Goal: Information Seeking & Learning: Check status

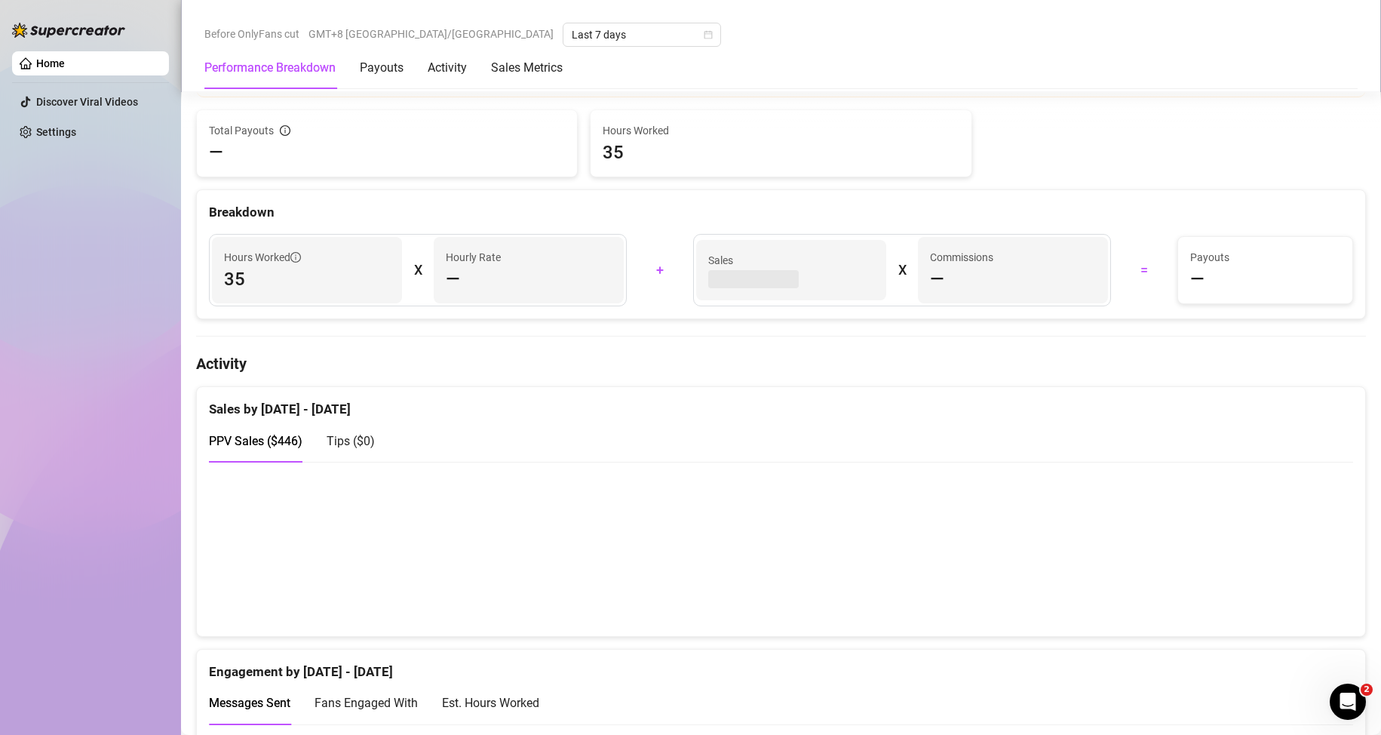
scroll to position [528, 0]
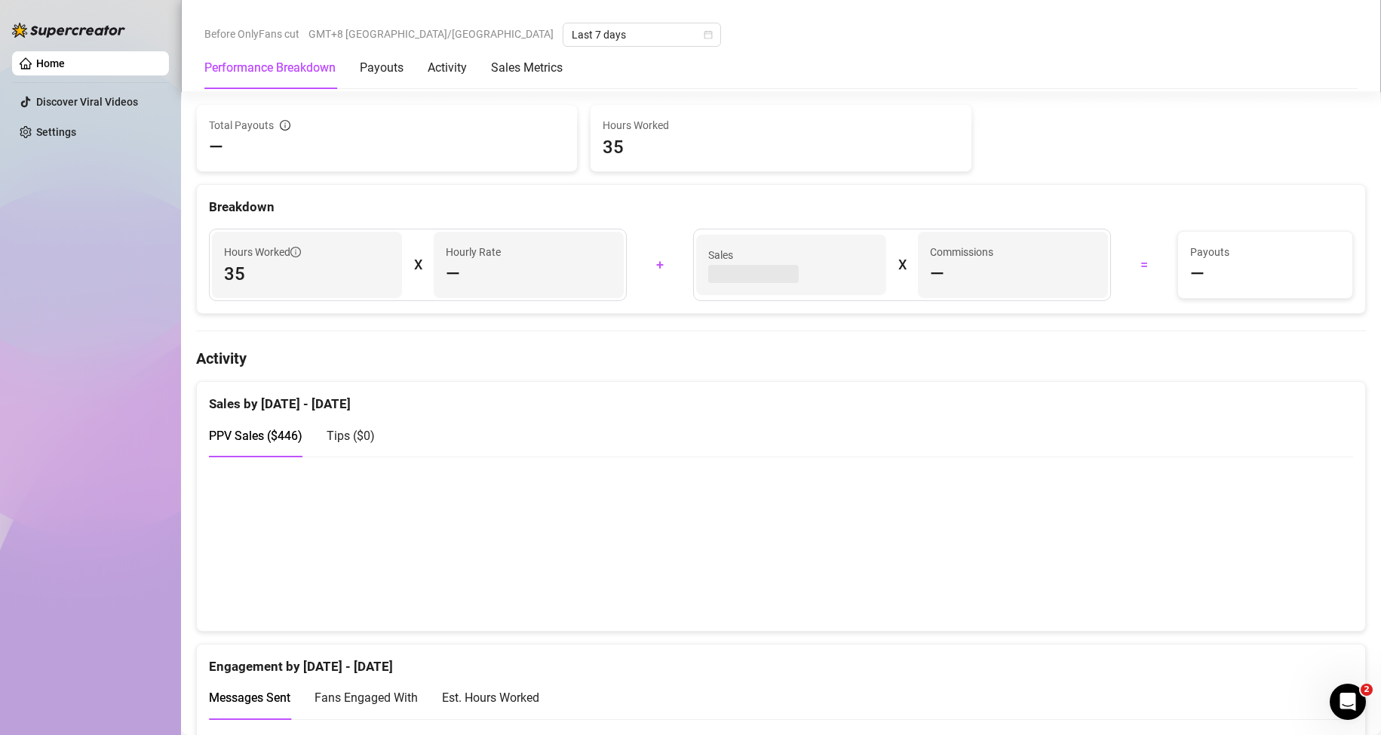
click at [658, 582] on canvas at bounding box center [774, 543] width 1131 height 151
click at [658, 581] on canvas at bounding box center [774, 543] width 1131 height 151
click at [658, 590] on canvas at bounding box center [774, 543] width 1131 height 151
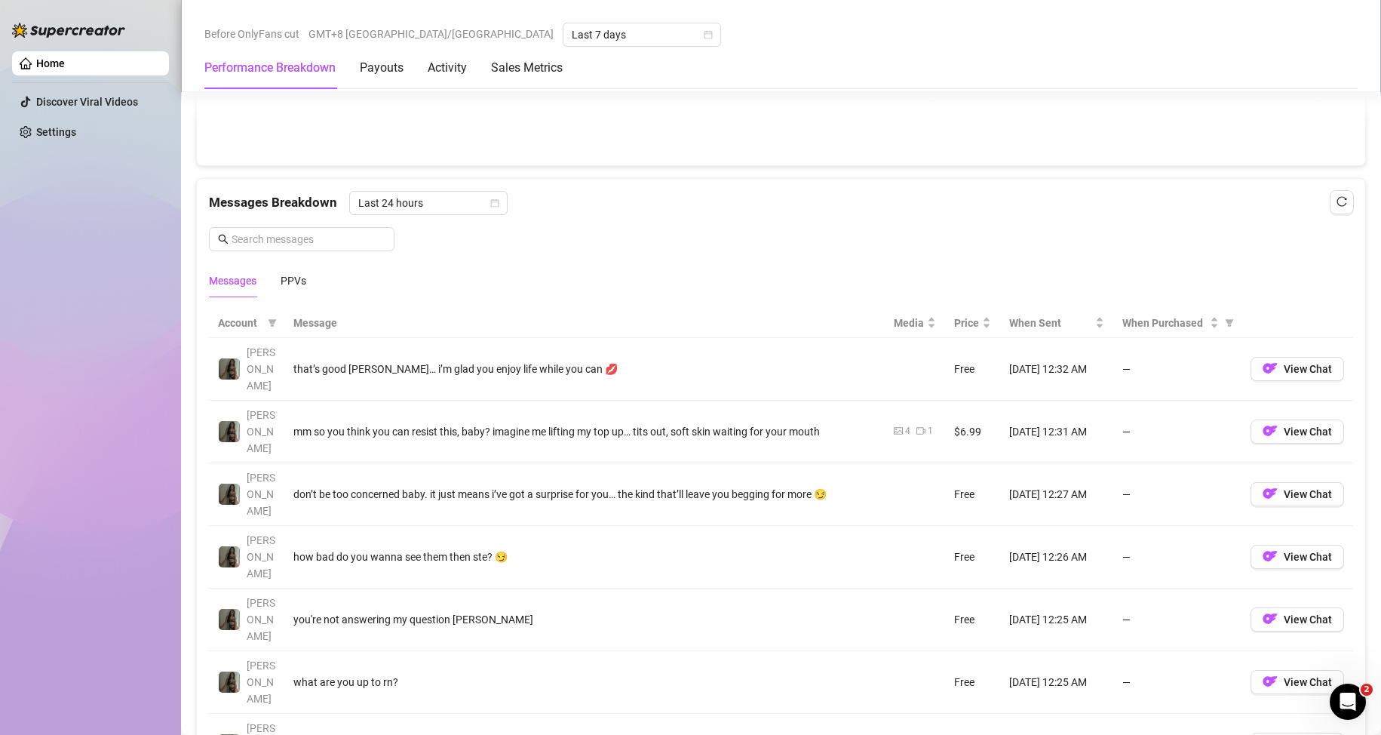
scroll to position [1282, 0]
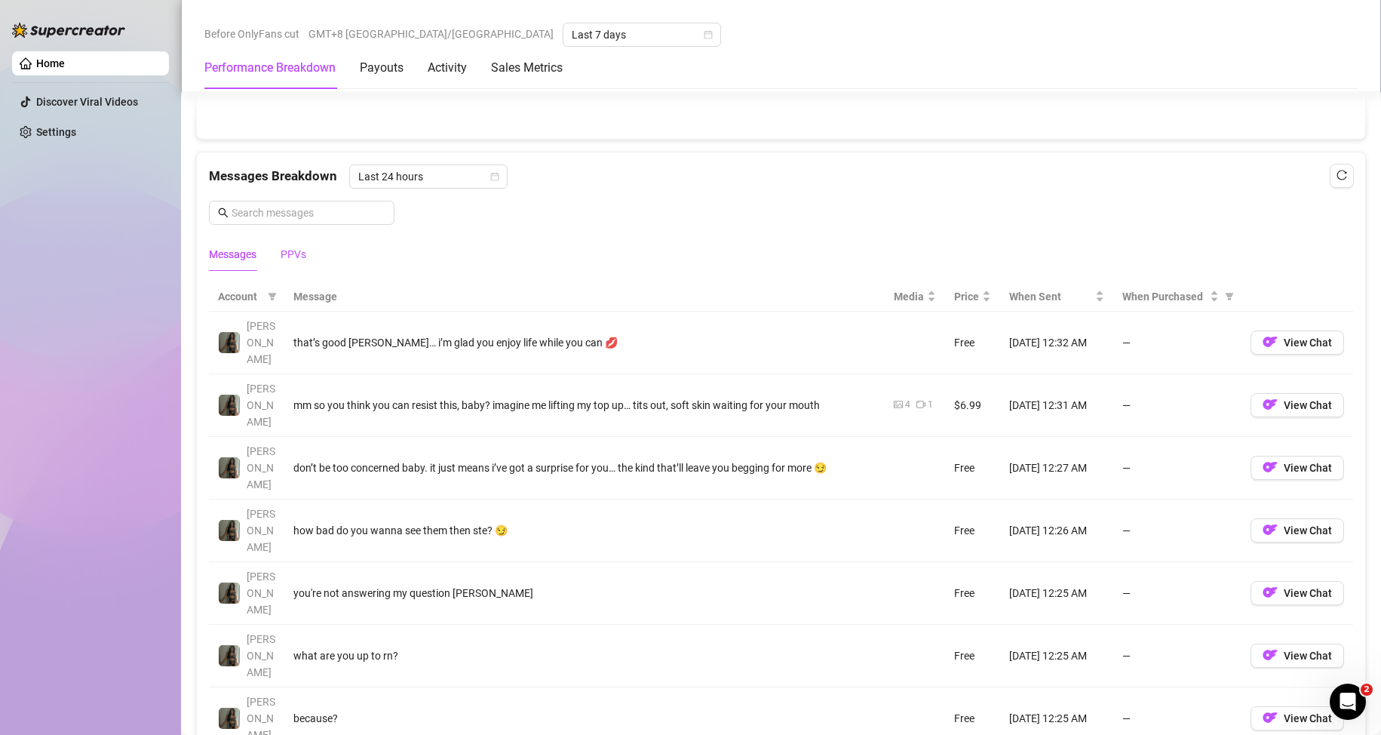
click at [288, 254] on div "PPVs" at bounding box center [294, 254] width 26 height 17
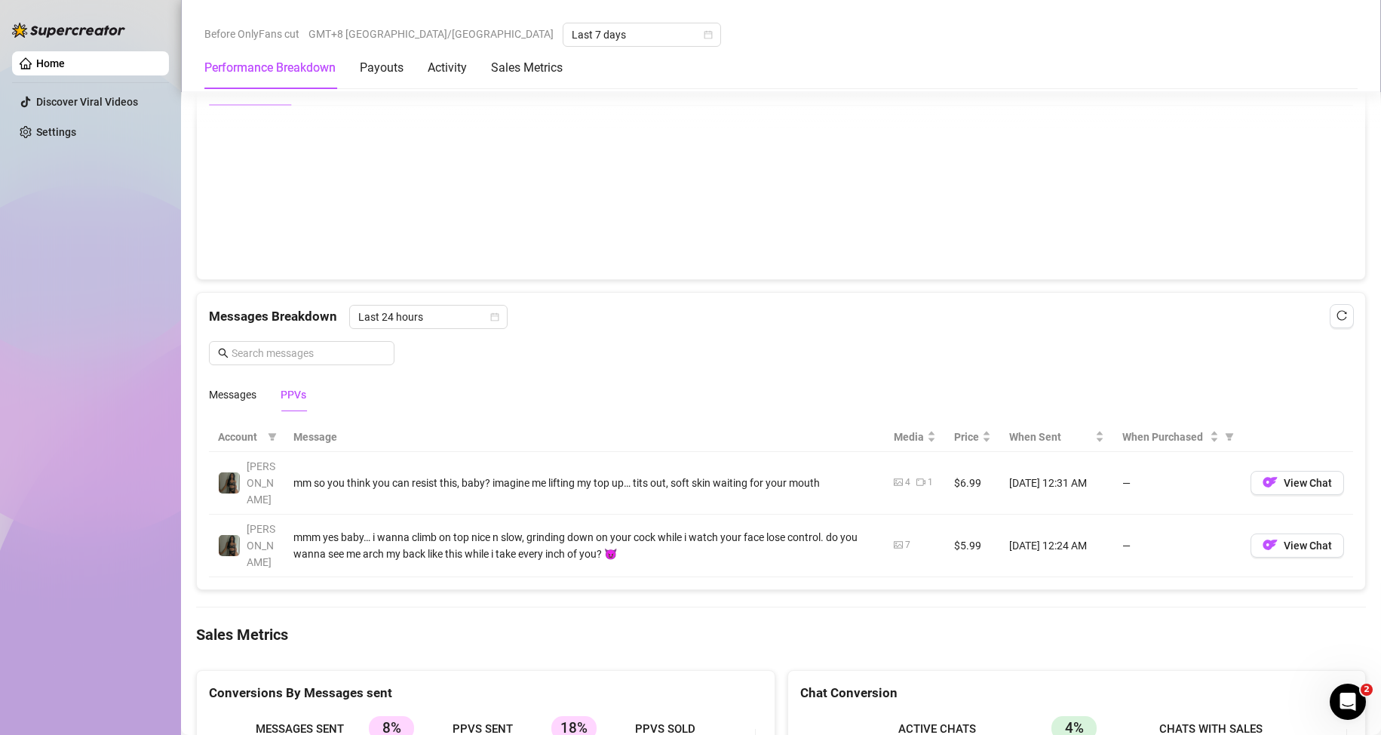
scroll to position [1131, 0]
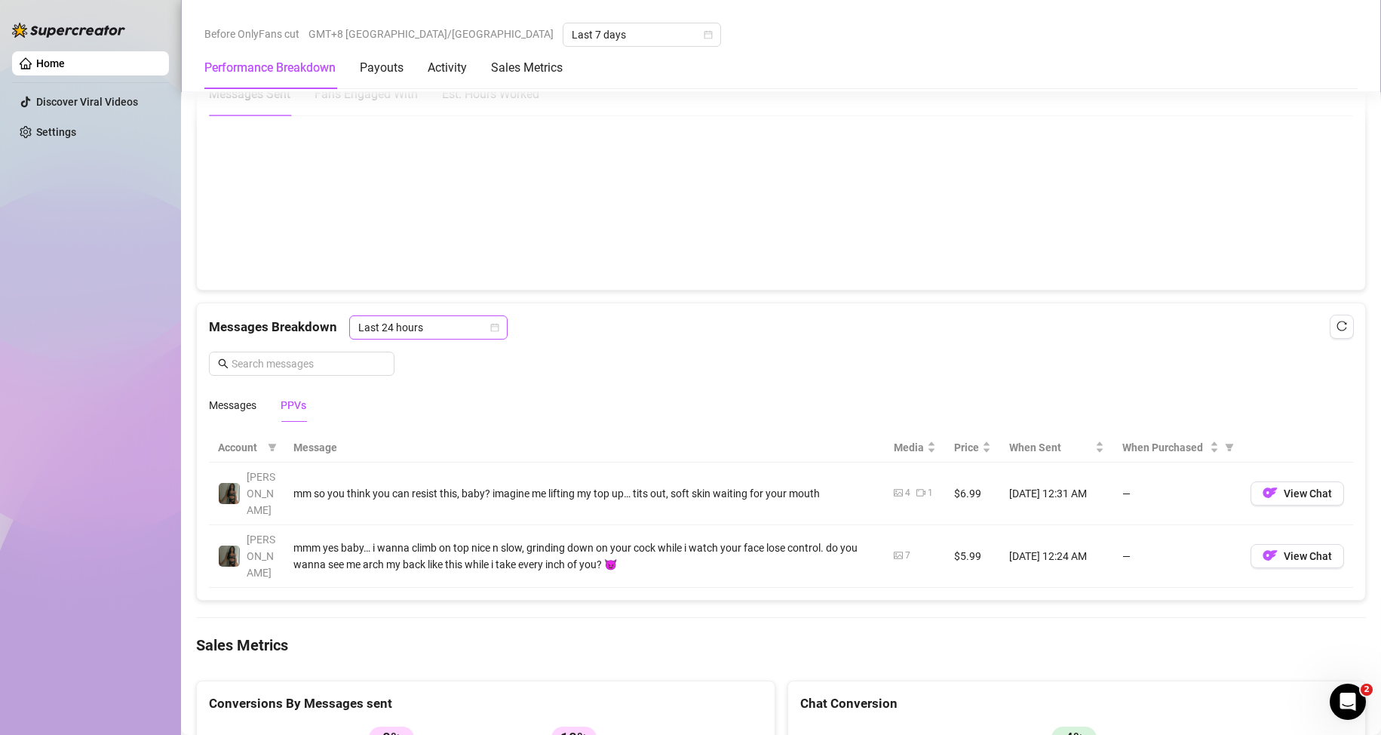
click at [415, 318] on span "Last 24 hours" at bounding box center [428, 327] width 140 height 23
click at [398, 371] on div "Last Week" at bounding box center [427, 382] width 152 height 24
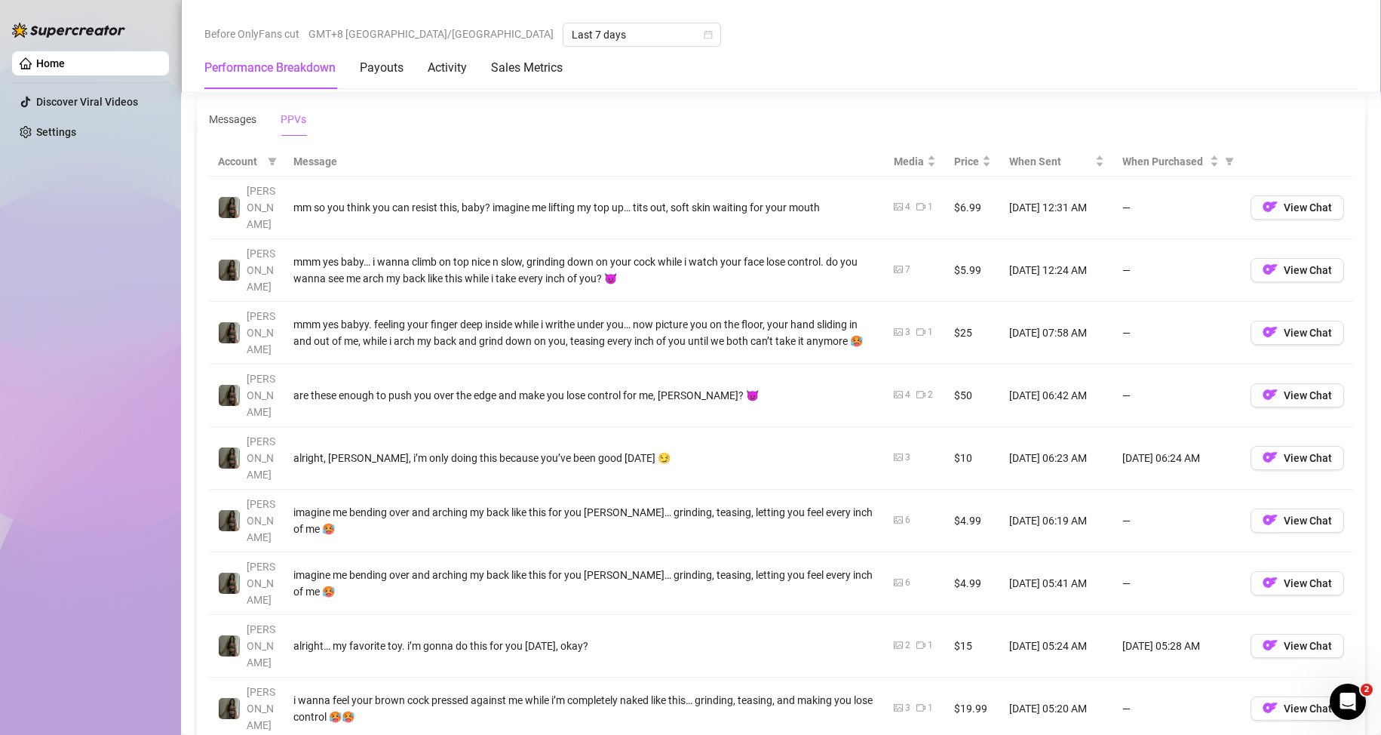
scroll to position [1433, 0]
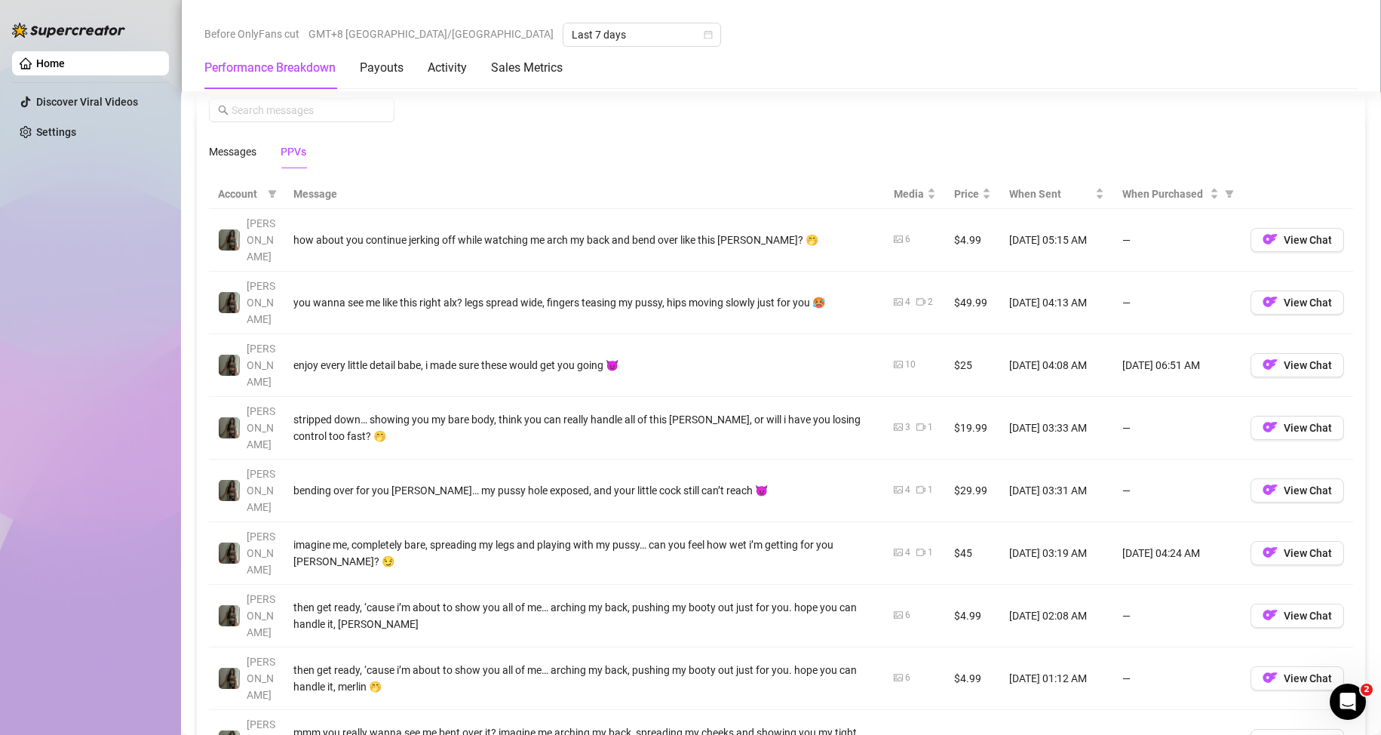
scroll to position [1358, 0]
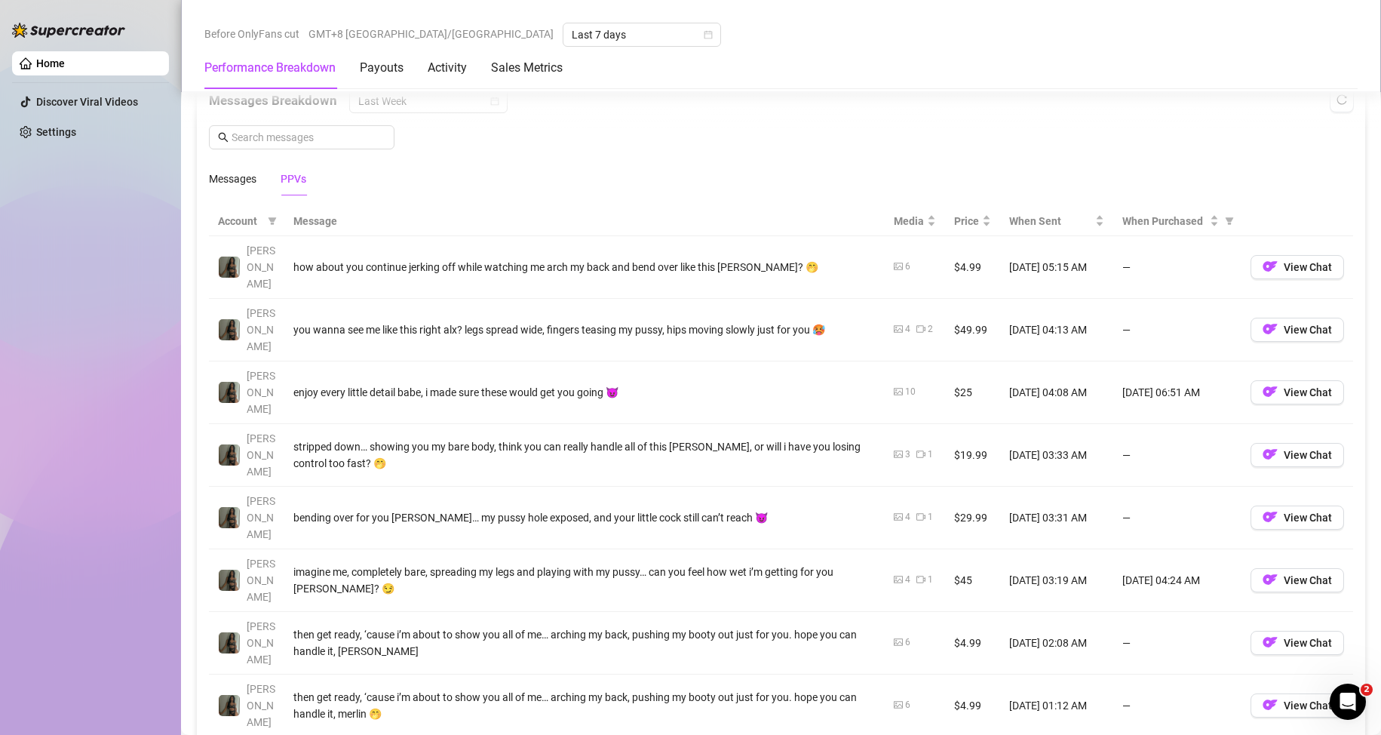
click at [658, 361] on td "[DATE] 06:51 AM" at bounding box center [1177, 392] width 128 height 63
drag, startPoint x: 1195, startPoint y: 351, endPoint x: 1082, endPoint y: 338, distance: 113.1
click at [658, 361] on tr "[PERSON_NAME] enjoy every little detail babe, i made sure these would get you g…" at bounding box center [781, 392] width 1144 height 63
click at [658, 364] on td "[DATE] 06:51 AM" at bounding box center [1177, 392] width 128 height 63
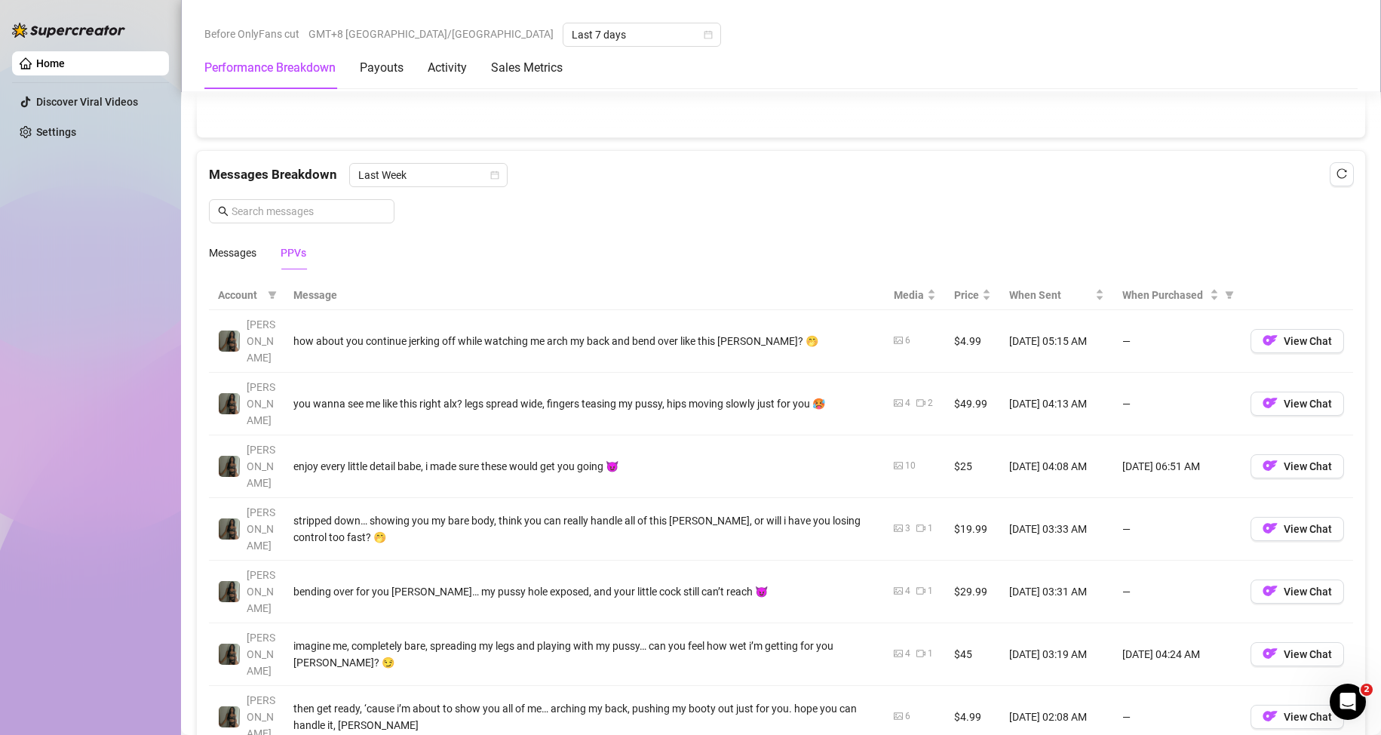
scroll to position [1282, 0]
drag, startPoint x: 1191, startPoint y: 424, endPoint x: 1109, endPoint y: 420, distance: 81.5
click at [658, 437] on td "[DATE] 06:51 AM" at bounding box center [1177, 468] width 128 height 63
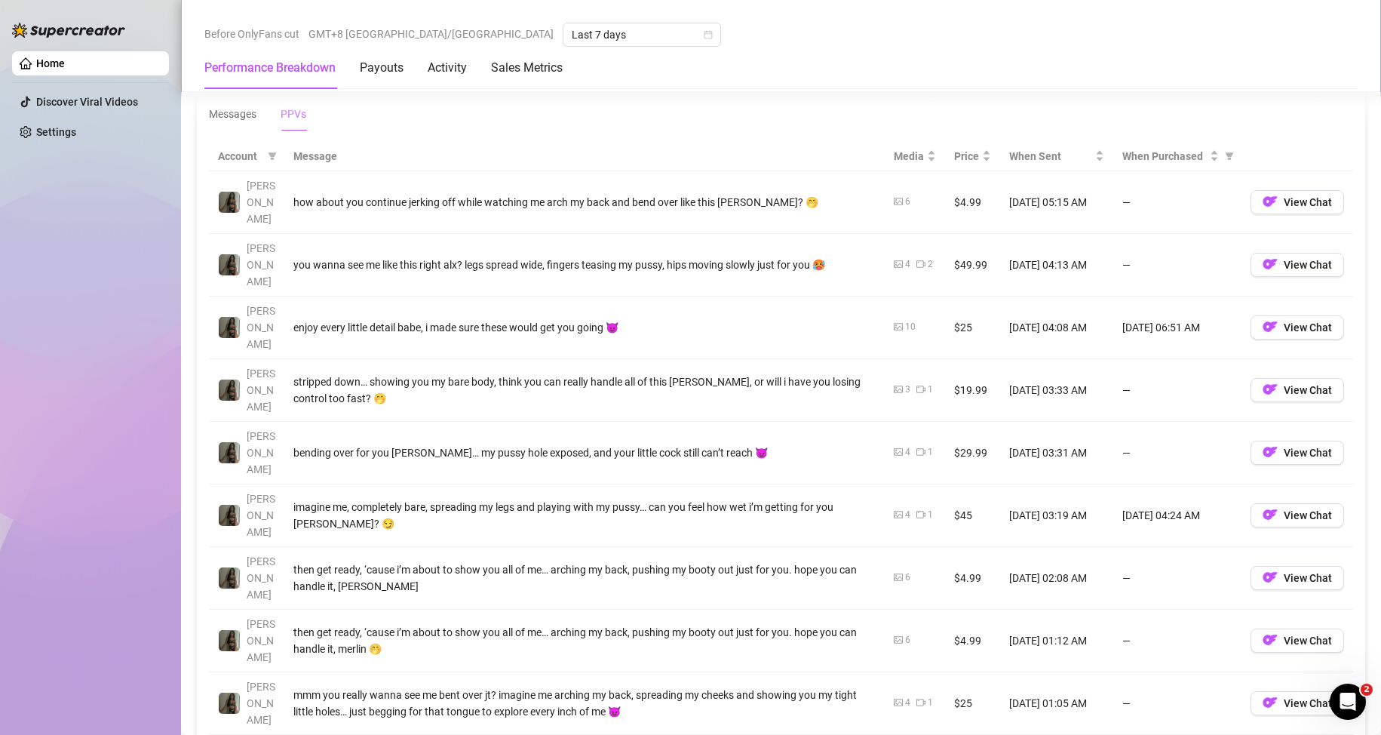
scroll to position [1433, 0]
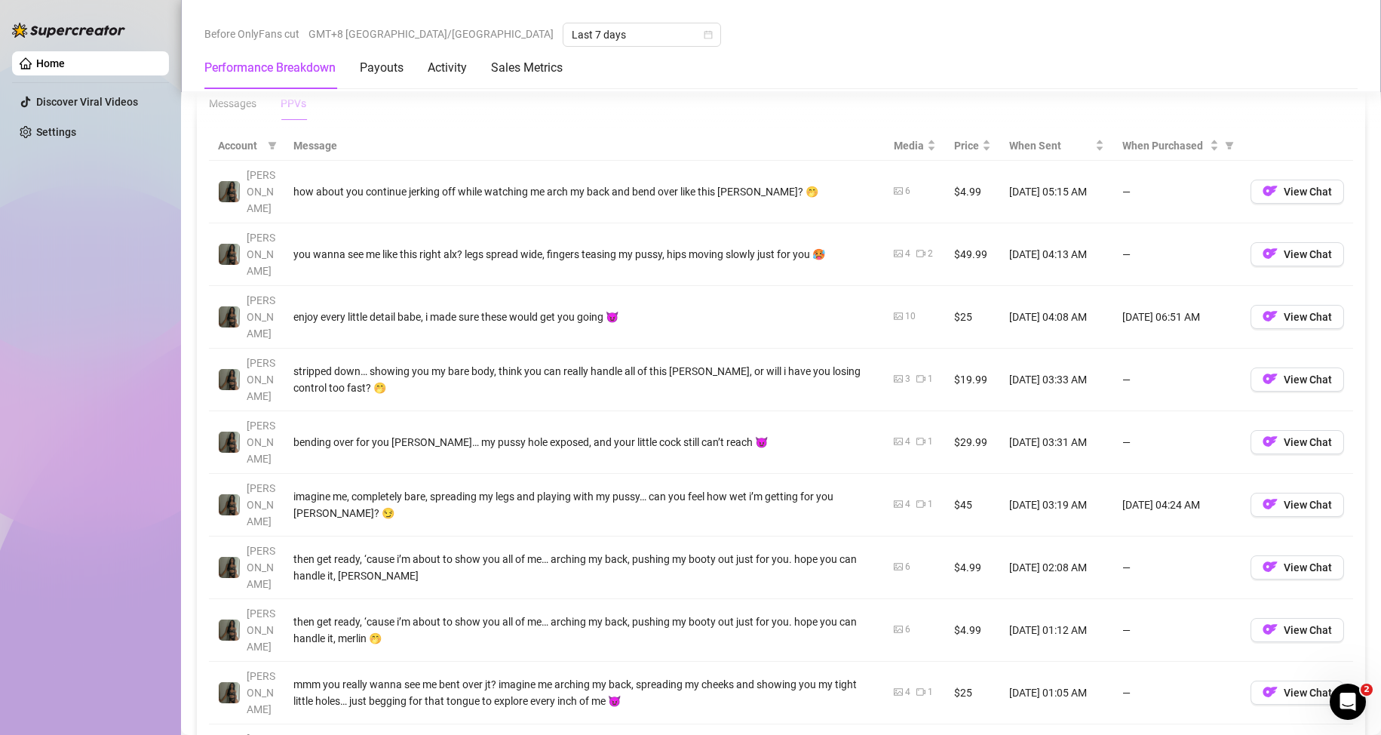
drag, startPoint x: 1193, startPoint y: 410, endPoint x: 1094, endPoint y: 394, distance: 99.9
click at [658, 474] on tr "[PERSON_NAME] imagine me, completely bare, spreading my legs and playing with m…" at bounding box center [781, 505] width 1144 height 63
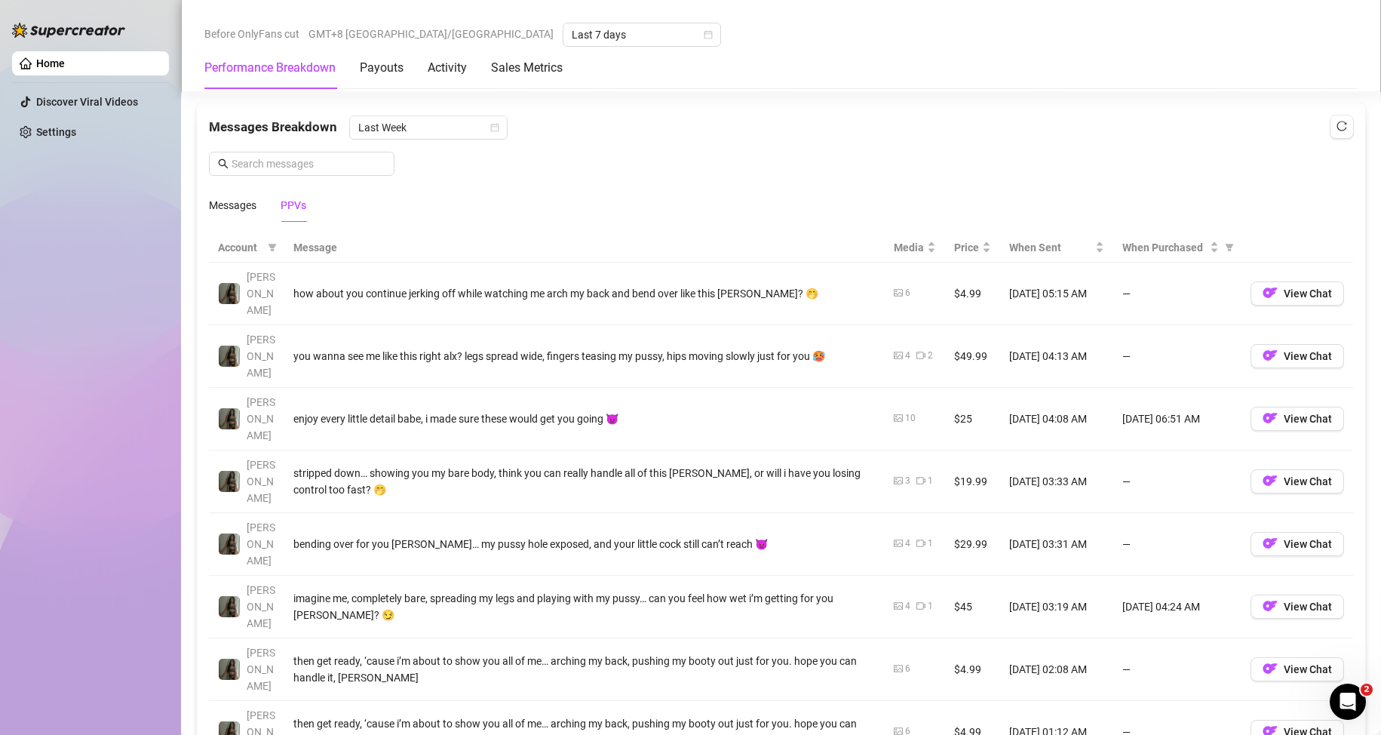
scroll to position [1358, 0]
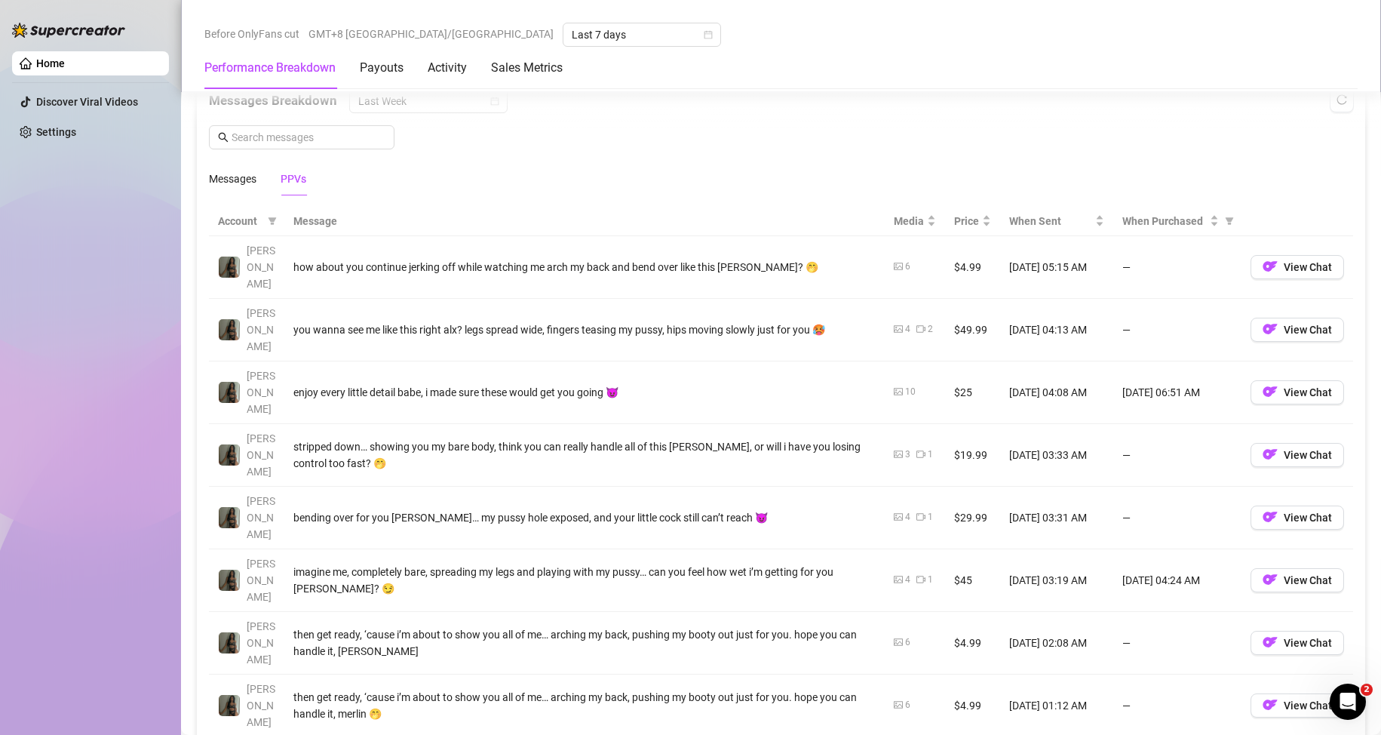
click at [658, 549] on td "[DATE] 04:24 AM" at bounding box center [1177, 580] width 128 height 63
drag, startPoint x: 959, startPoint y: 487, endPoint x: 943, endPoint y: 488, distance: 15.9
click at [658, 549] on td "$45" at bounding box center [972, 580] width 55 height 63
click at [658, 549] on td "[DATE] 04:24 AM" at bounding box center [1177, 580] width 128 height 63
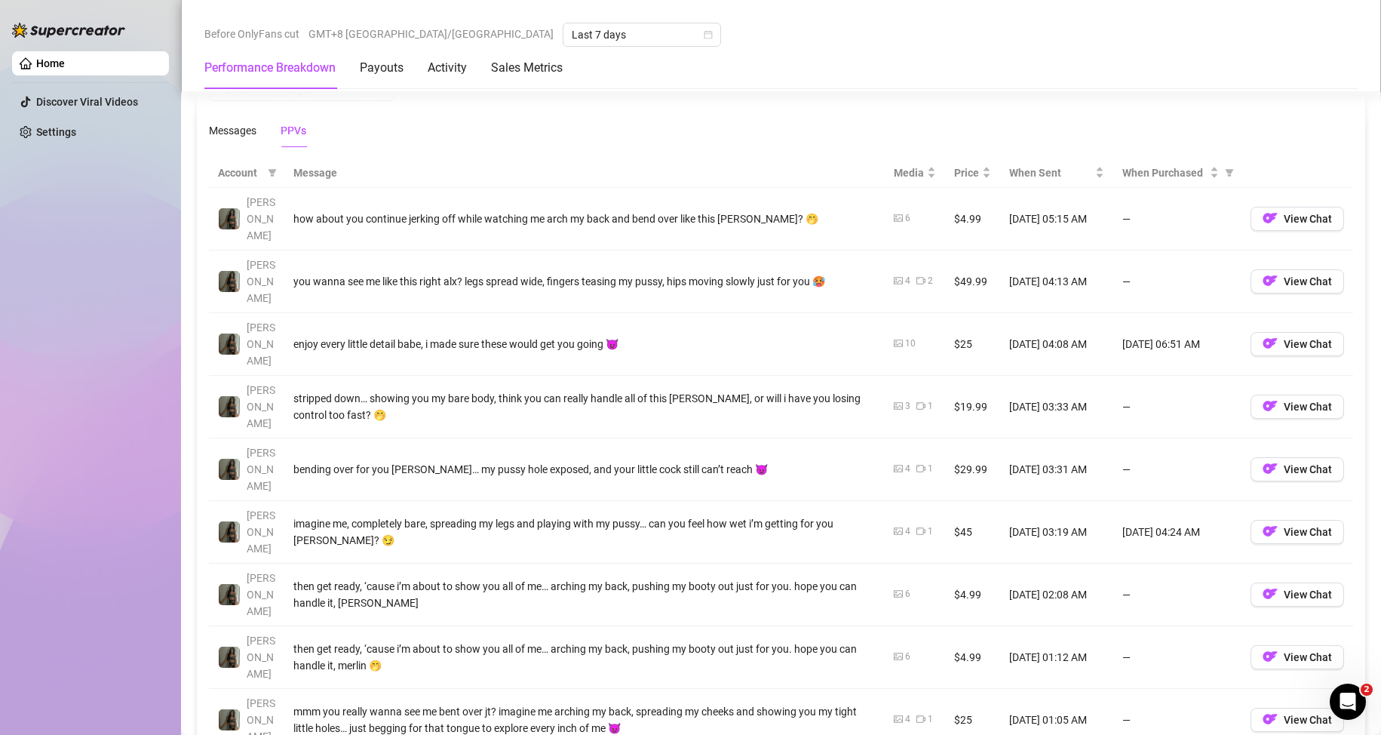
scroll to position [1433, 0]
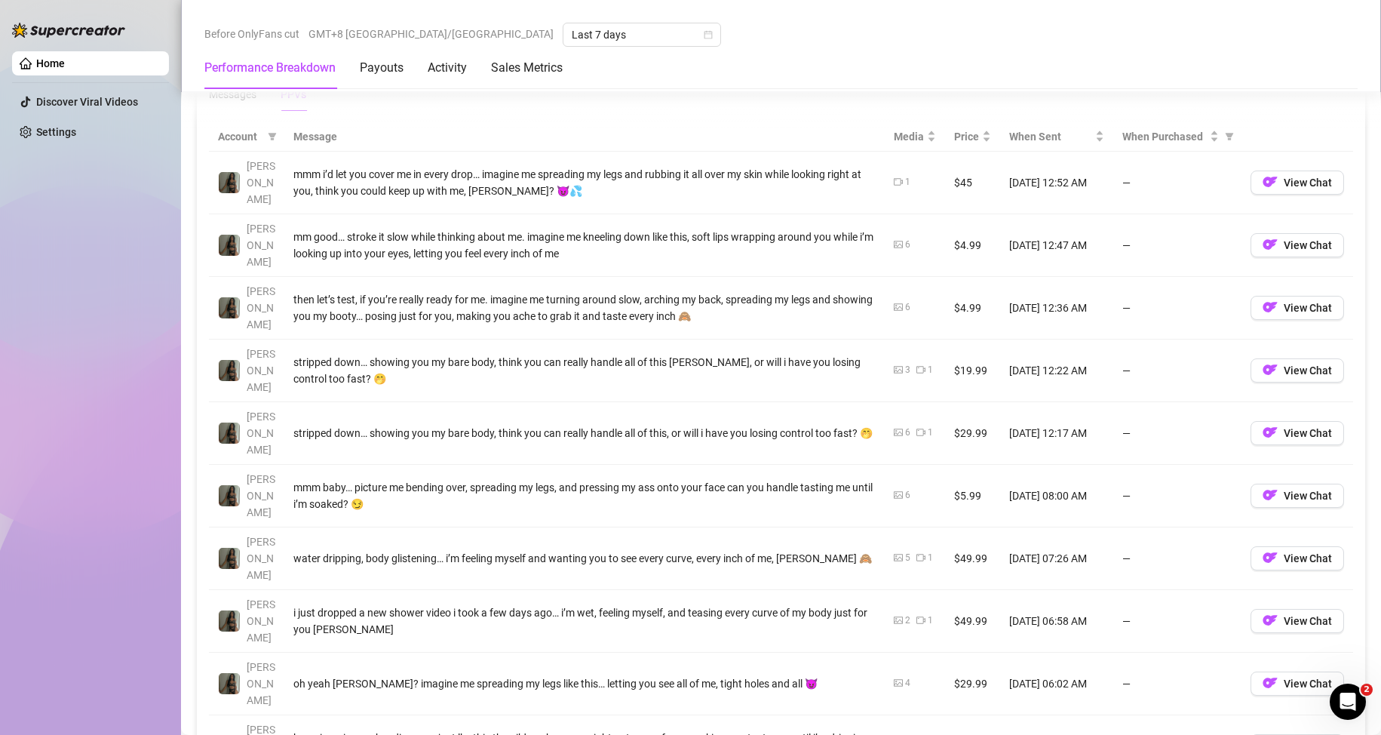
scroll to position [1508, 0]
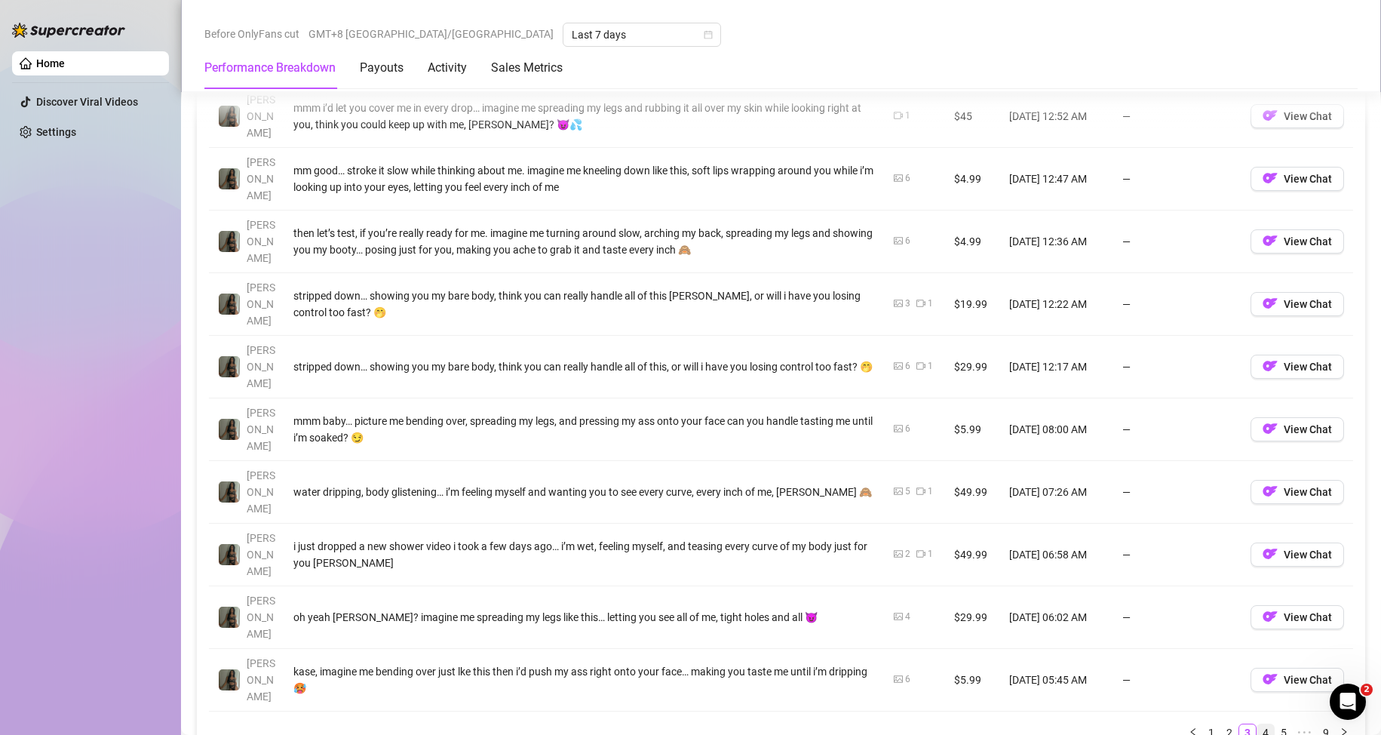
click at [658, 724] on link "4" at bounding box center [1265, 732] width 17 height 17
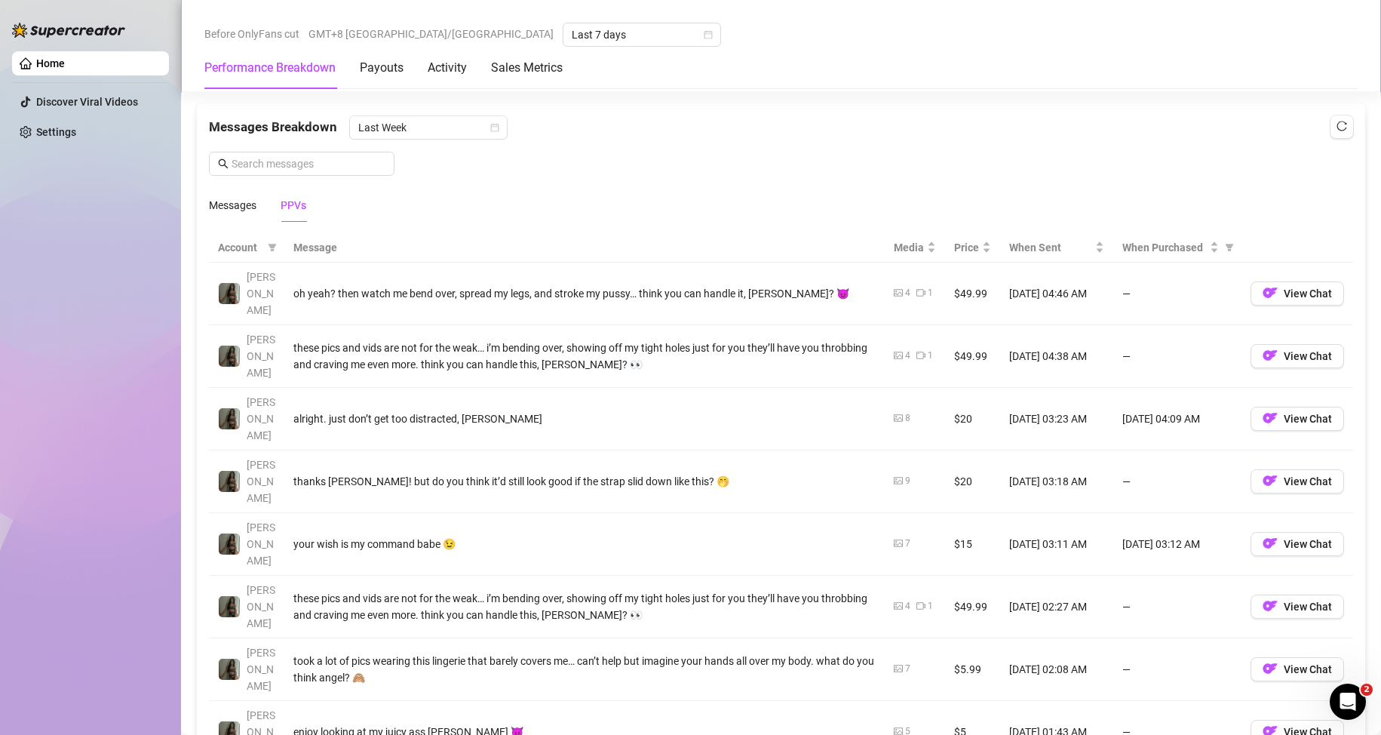
scroll to position [1433, 0]
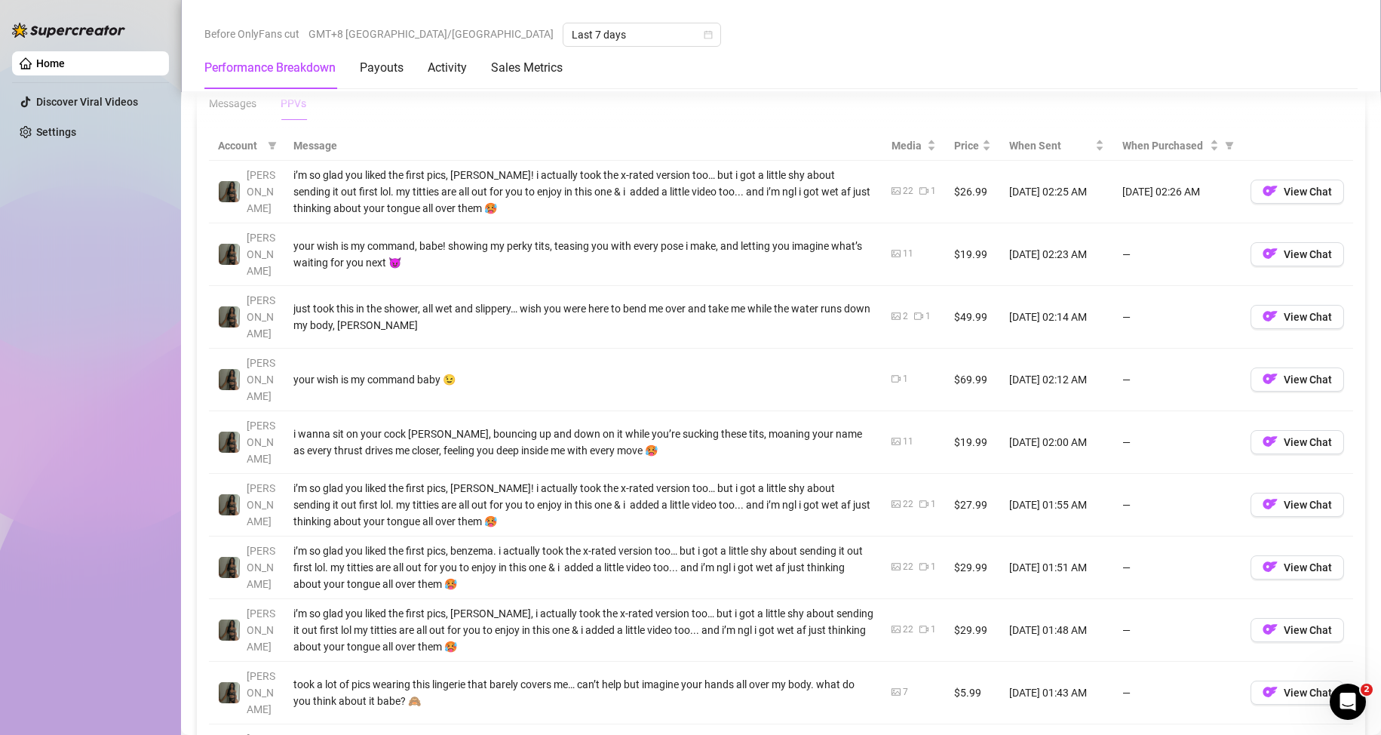
scroll to position [1508, 0]
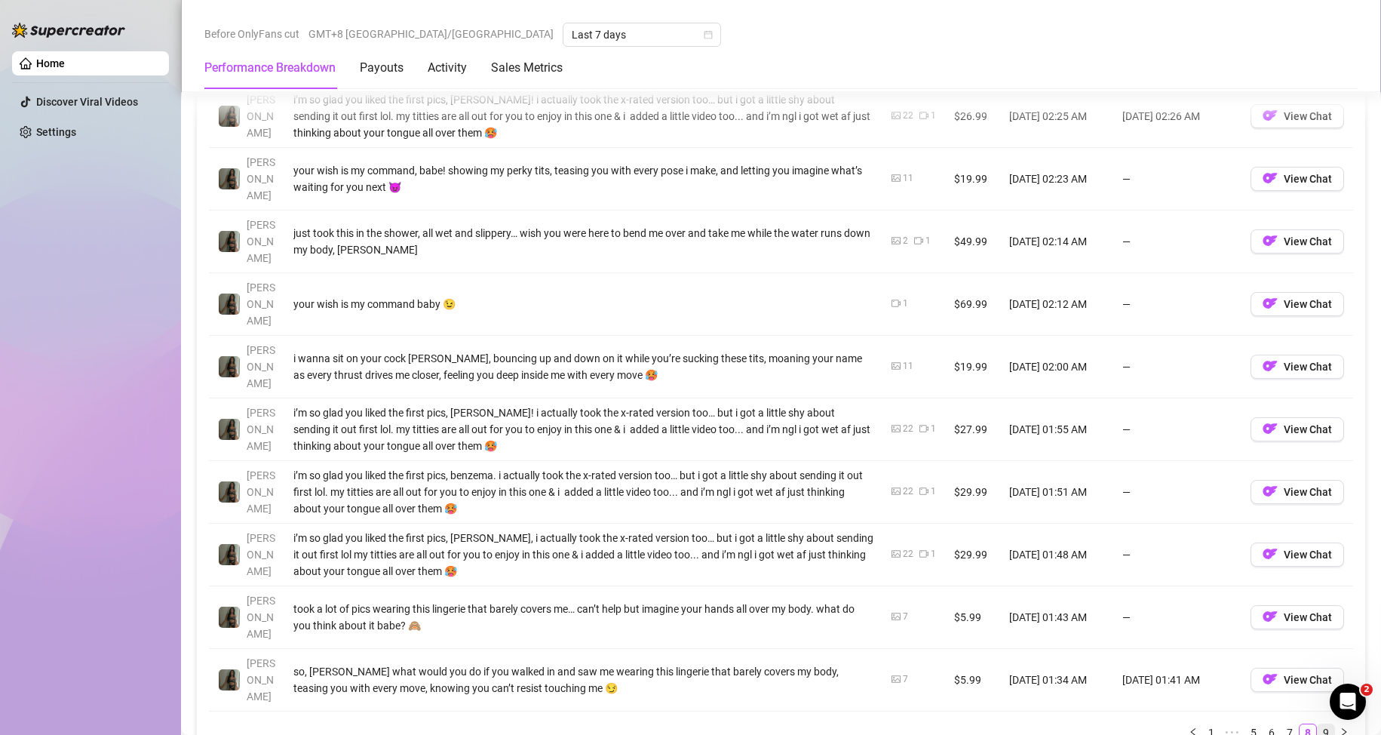
click at [658, 724] on link "9" at bounding box center [1326, 732] width 17 height 17
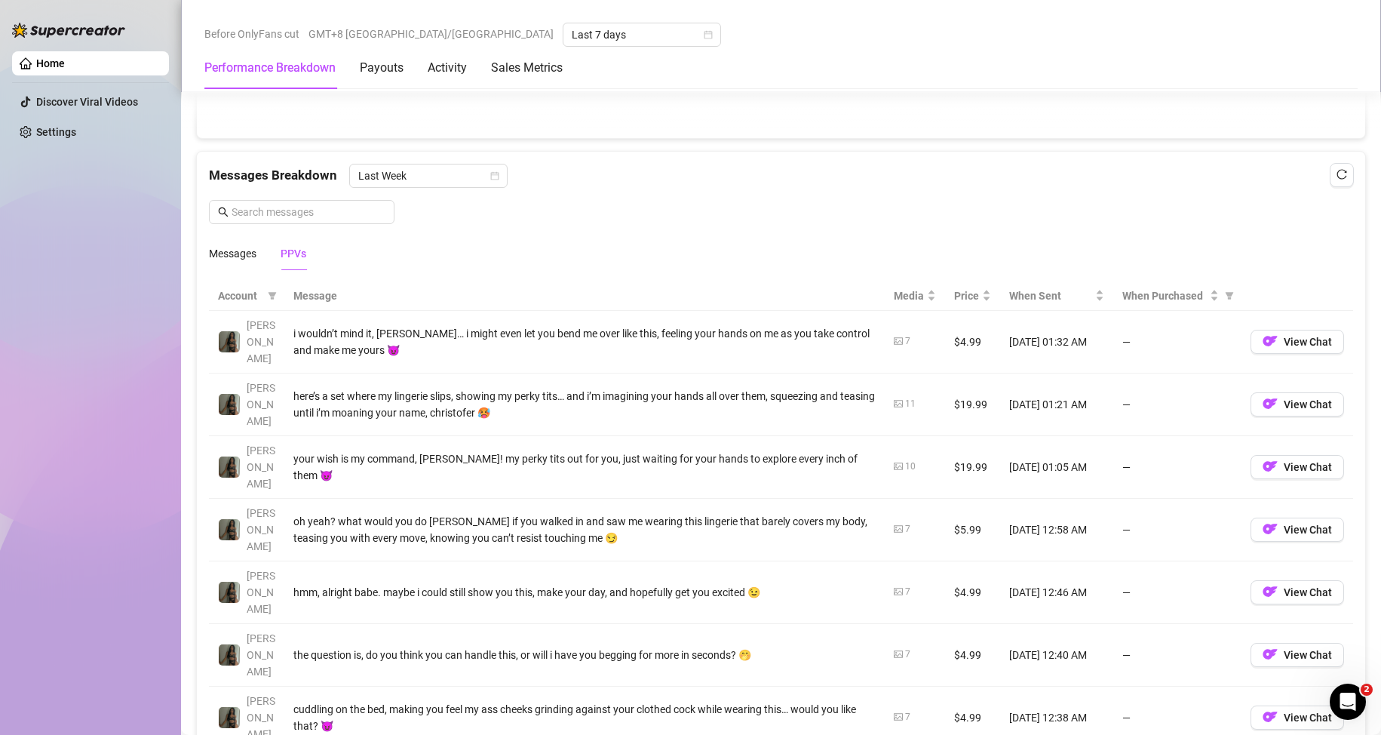
scroll to position [1282, 0]
